Goal: Navigation & Orientation: Find specific page/section

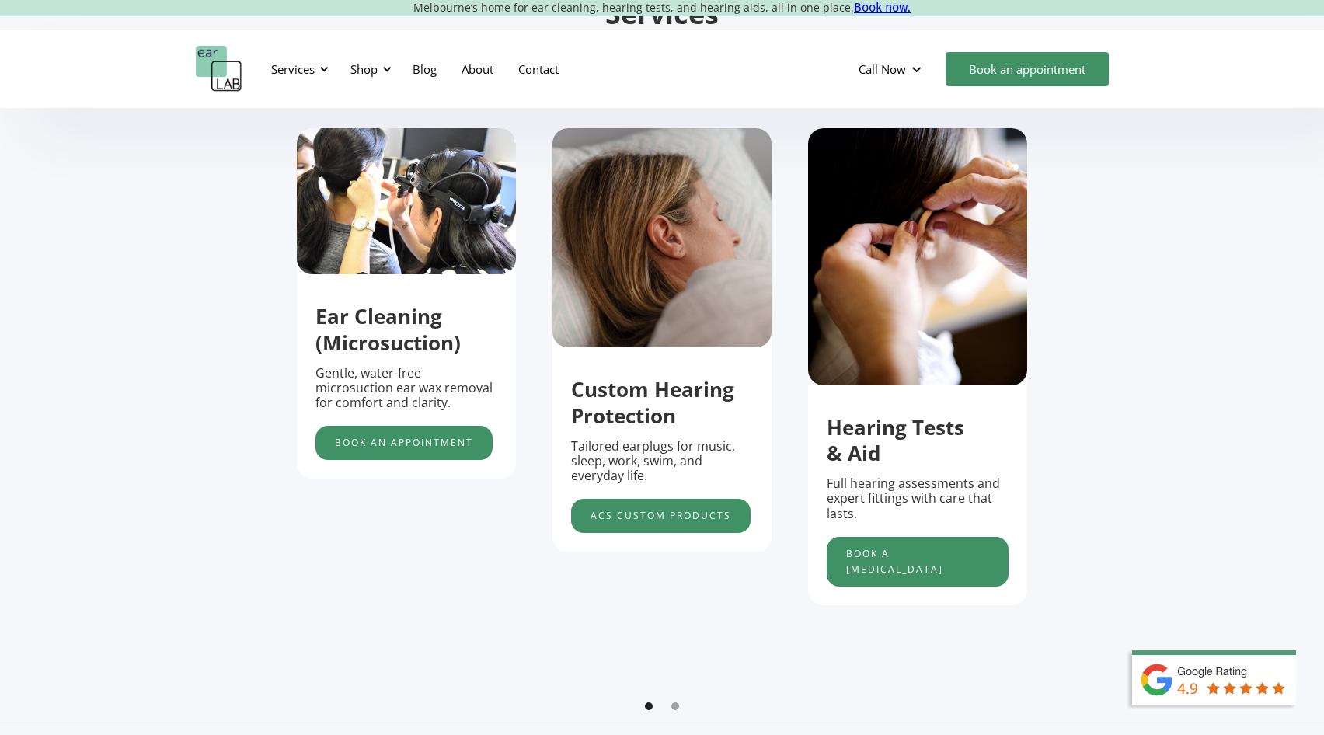
scroll to position [599, 0]
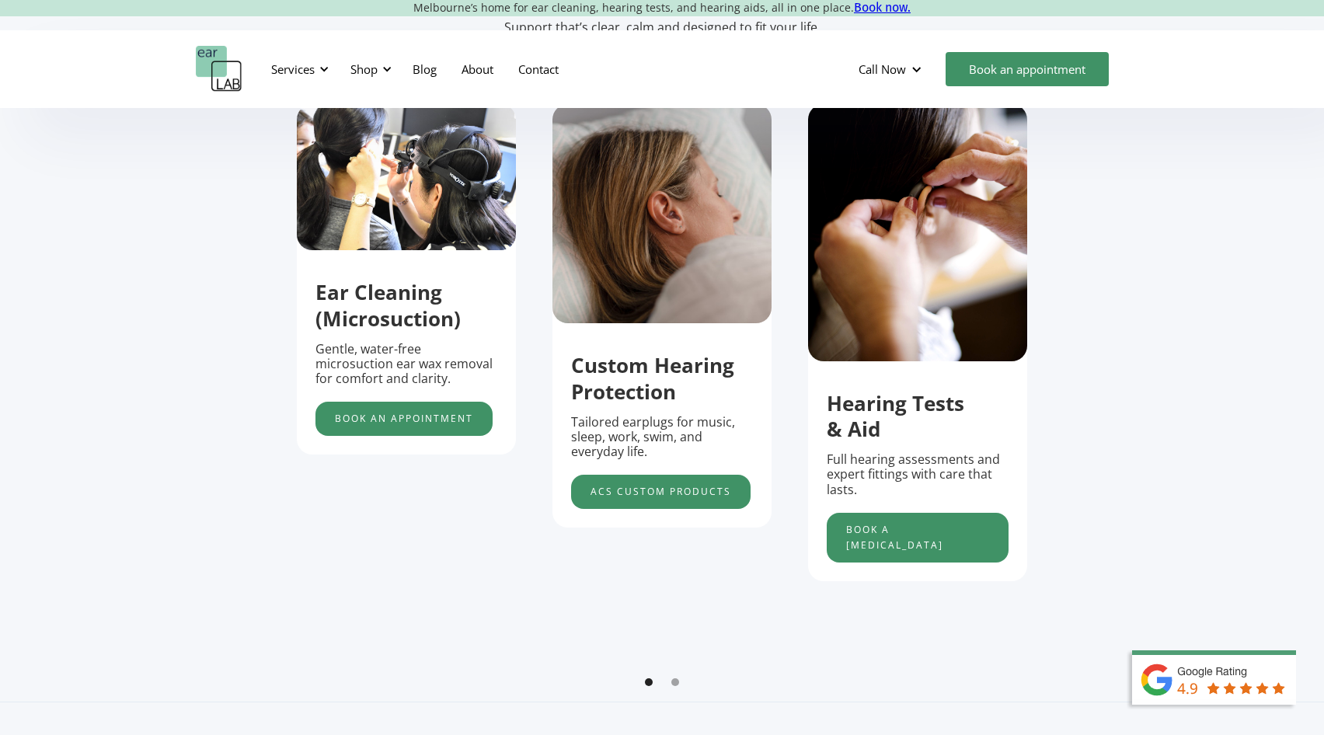
click at [681, 679] on div "carousel" at bounding box center [662, 686] width 731 height 31
click at [679, 679] on div "carousel" at bounding box center [662, 686] width 731 height 31
click at [677, 682] on div "Show slide 2 of 2" at bounding box center [676, 683] width 8 height 8
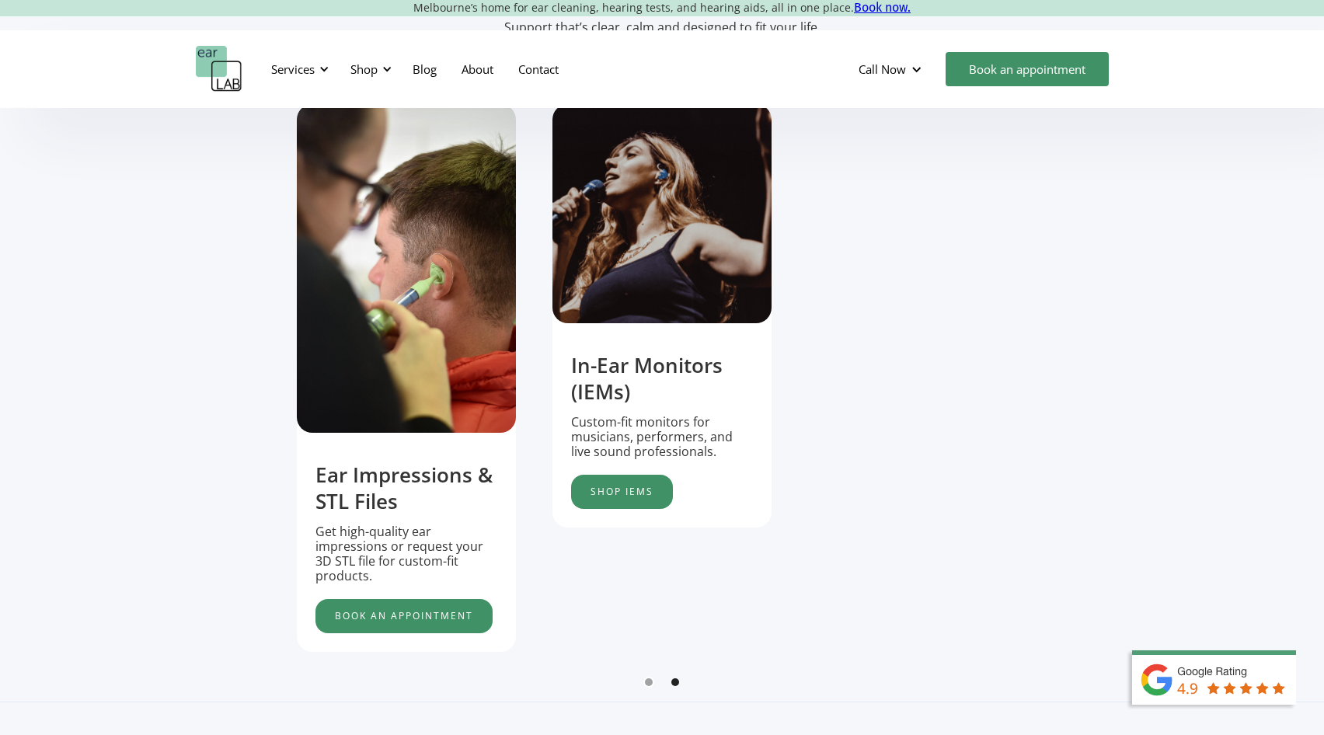
click at [647, 680] on div "Show slide 1 of 2" at bounding box center [649, 683] width 8 height 8
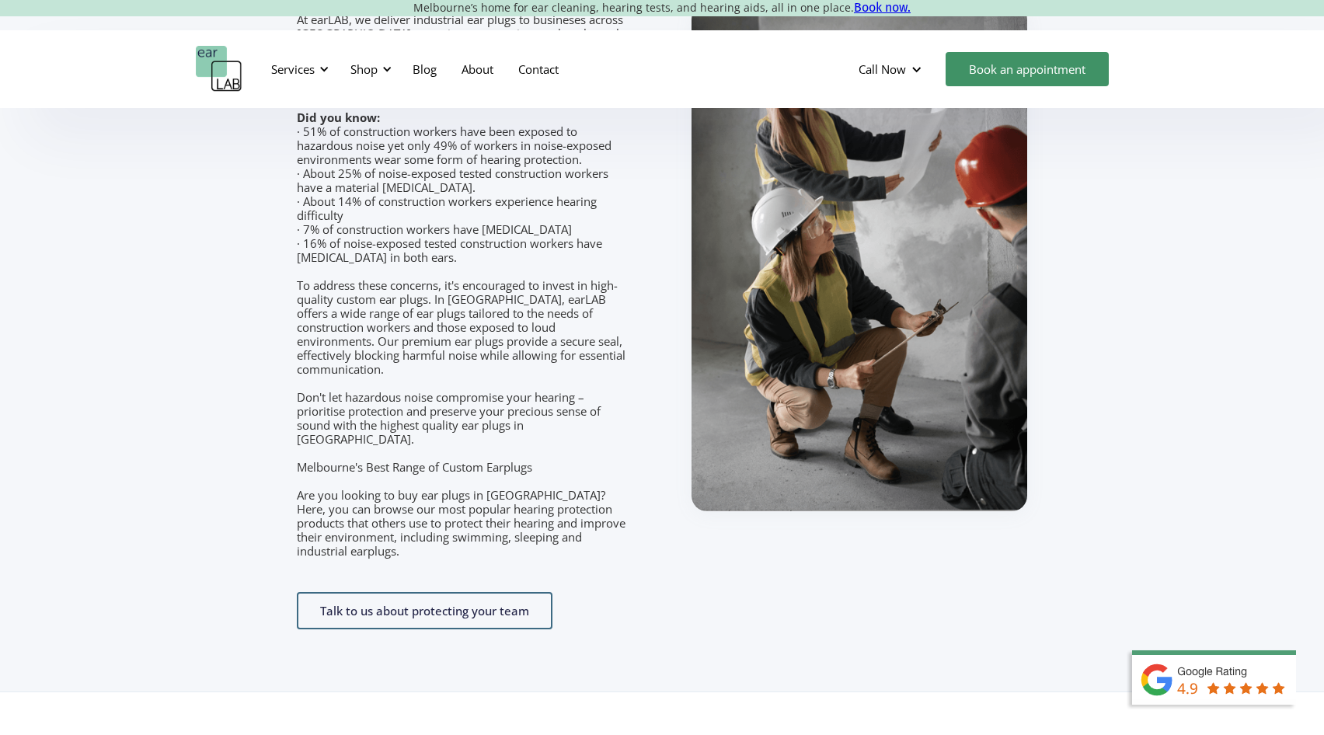
scroll to position [2186, 0]
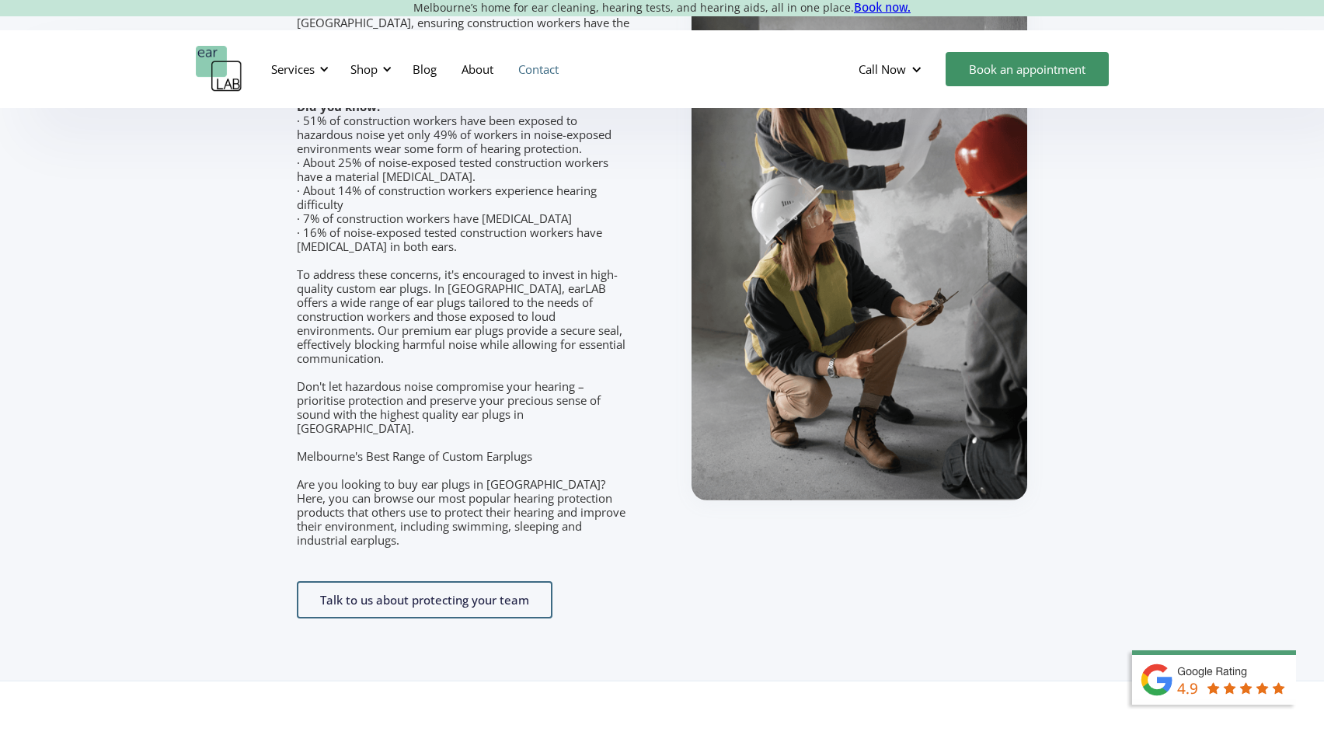
click at [540, 78] on link "Contact" at bounding box center [538, 69] width 65 height 45
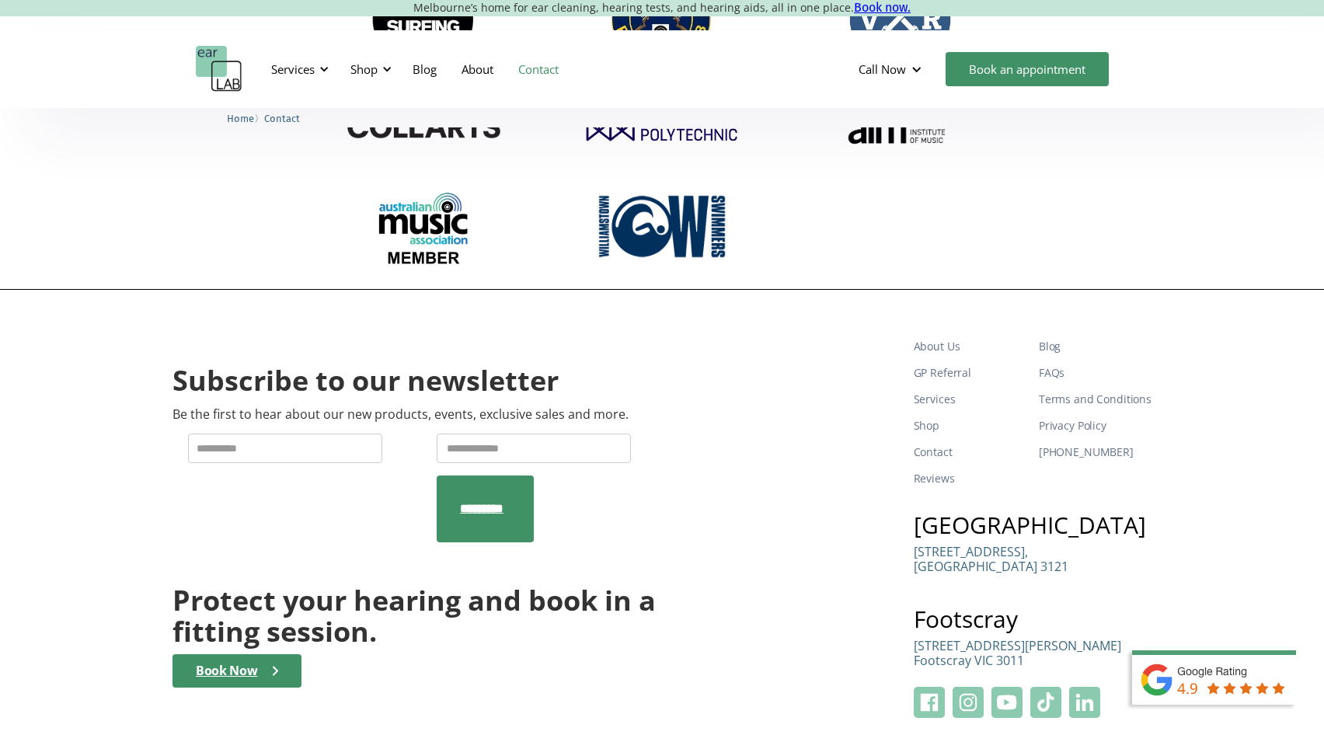
scroll to position [2786, 0]
click at [486, 75] on link "About" at bounding box center [477, 69] width 57 height 45
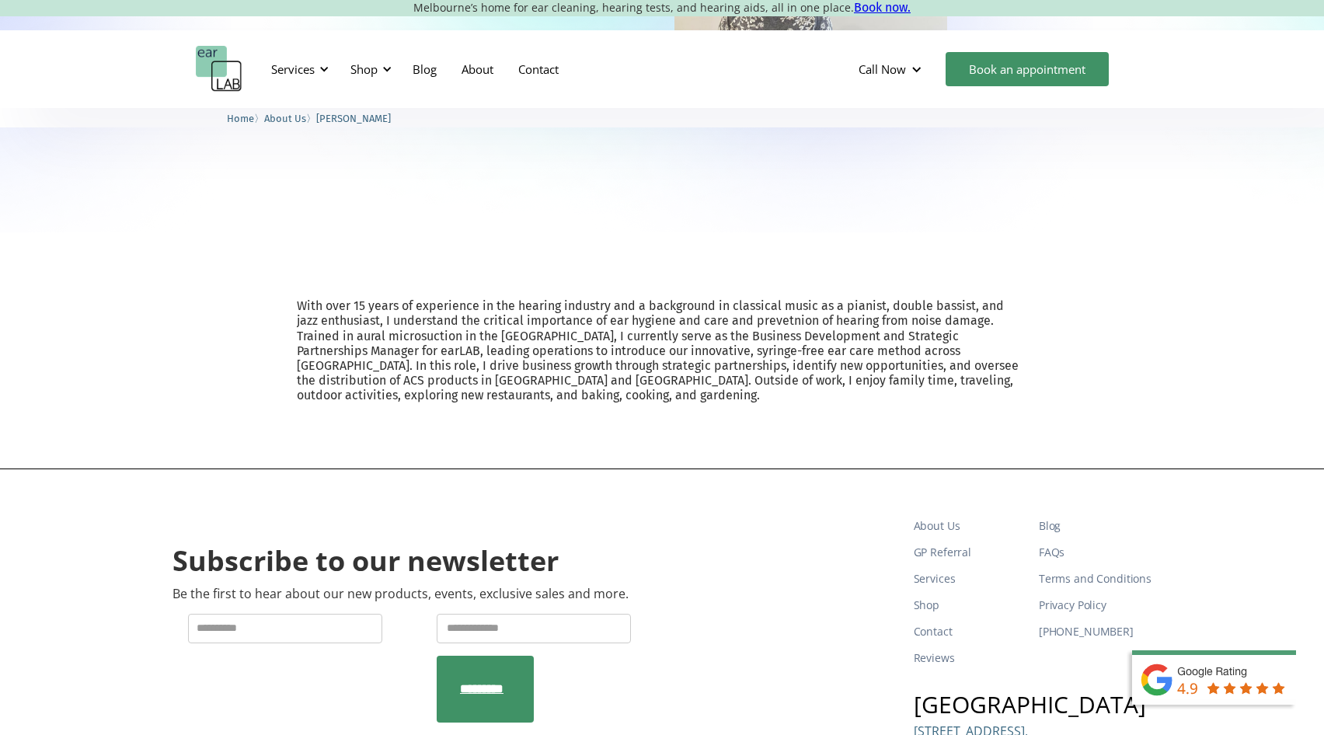
scroll to position [356, 0]
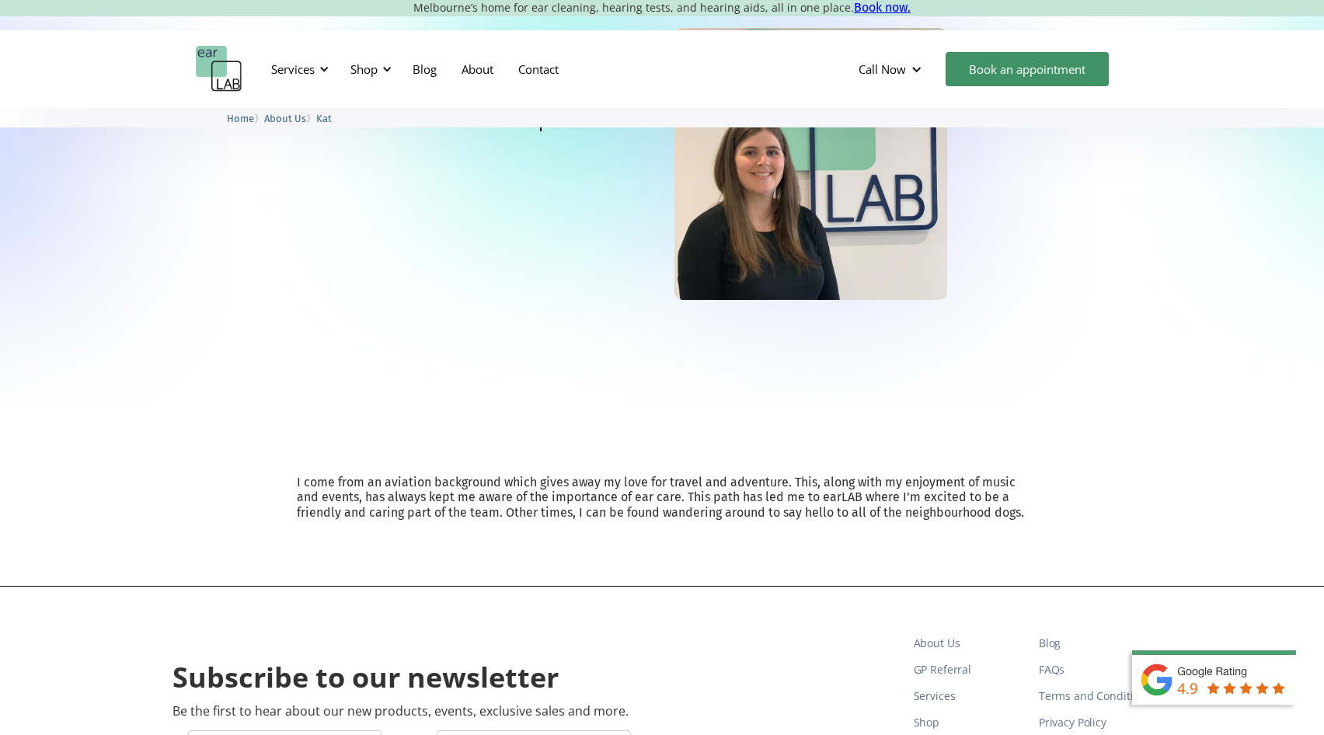
scroll to position [291, 0]
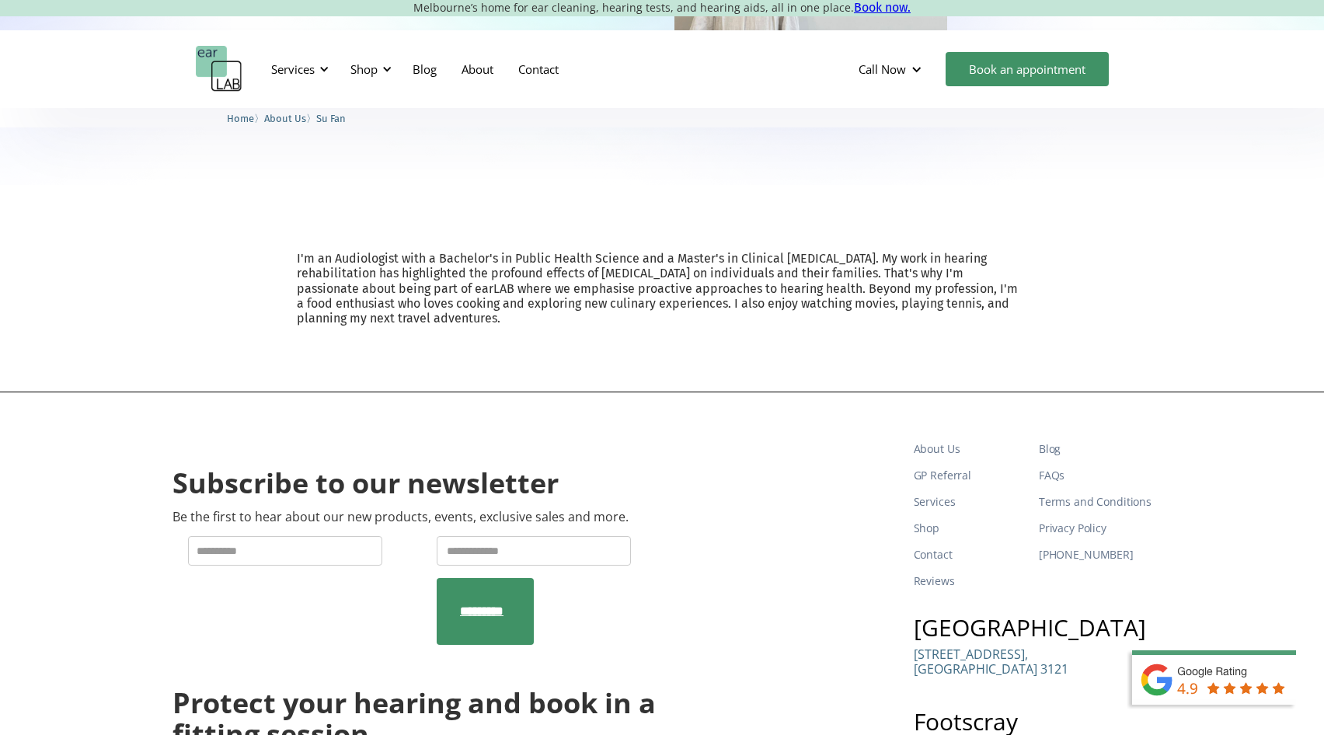
scroll to position [408, 0]
